Goal: Find contact information: Find contact information

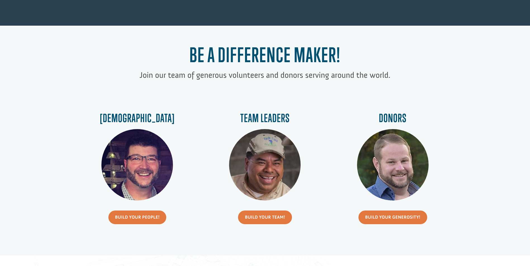
scroll to position [196, 0]
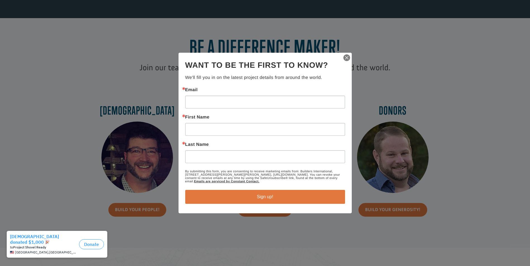
click at [345, 59] on img "button" at bounding box center [347, 58] width 8 height 8
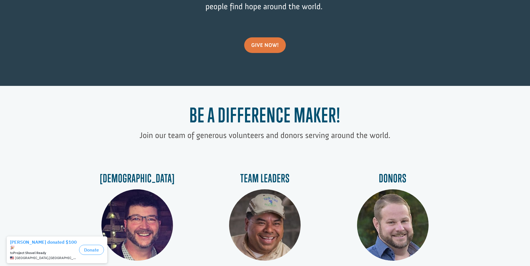
scroll to position [0, 0]
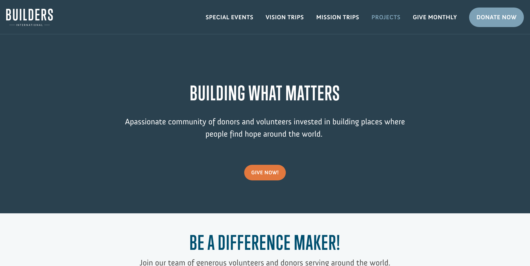
click at [378, 16] on link "Projects" at bounding box center [385, 17] width 41 height 16
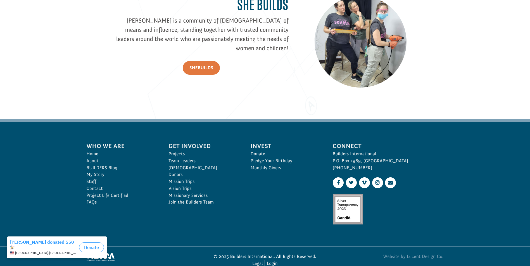
scroll to position [826, 0]
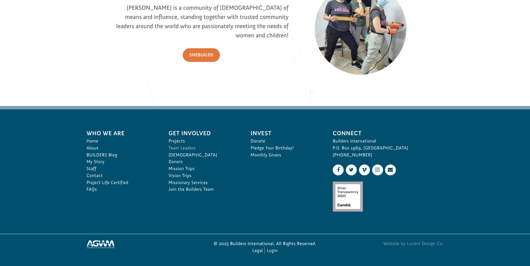
click at [180, 148] on link "Team Leaders" at bounding box center [203, 148] width 70 height 7
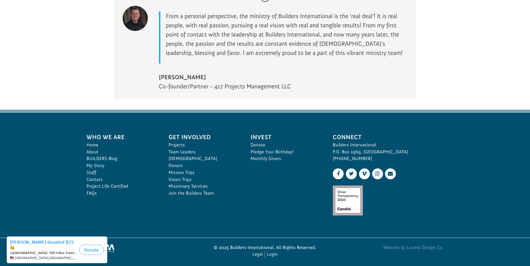
scroll to position [824, 0]
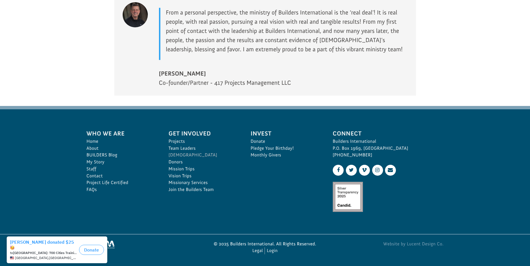
click at [173, 156] on link "[DEMOGRAPHIC_DATA]" at bounding box center [203, 155] width 70 height 7
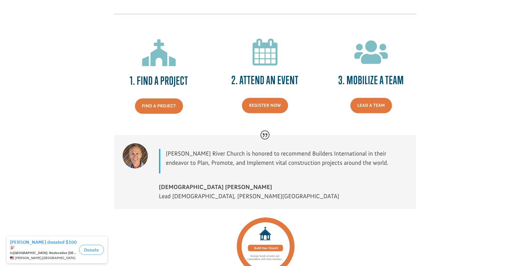
scroll to position [541, 0]
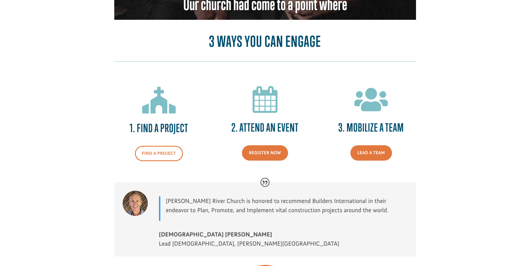
click at [151, 161] on link "find a project" at bounding box center [159, 153] width 48 height 15
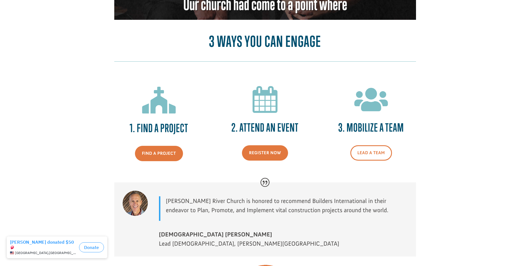
click at [372, 161] on link "Lead a team" at bounding box center [371, 153] width 42 height 15
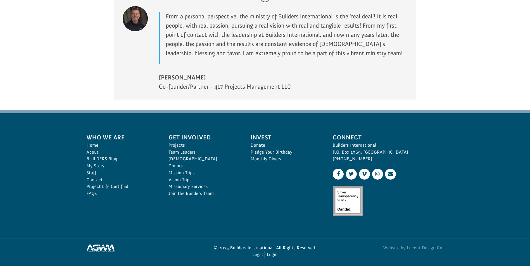
scroll to position [824, 0]
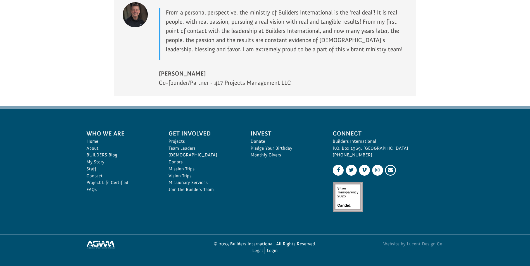
click at [392, 170] on link at bounding box center [390, 170] width 11 height 11
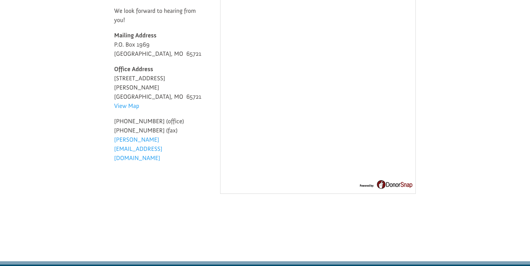
scroll to position [140, 0]
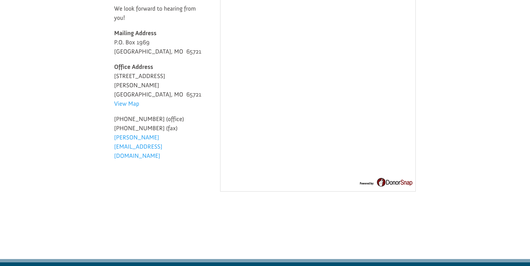
click at [143, 158] on div "Thank you for visiting our website! Our passion is to serve you in your efforts…" at bounding box center [265, 76] width 302 height 249
click at [133, 134] on link "betsy@buildersintl.org" at bounding box center [138, 148] width 48 height 29
